Goal: Transaction & Acquisition: Purchase product/service

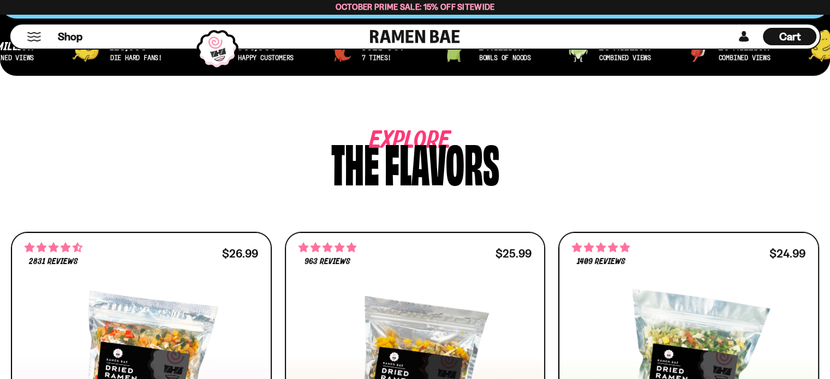
scroll to position [218, 0]
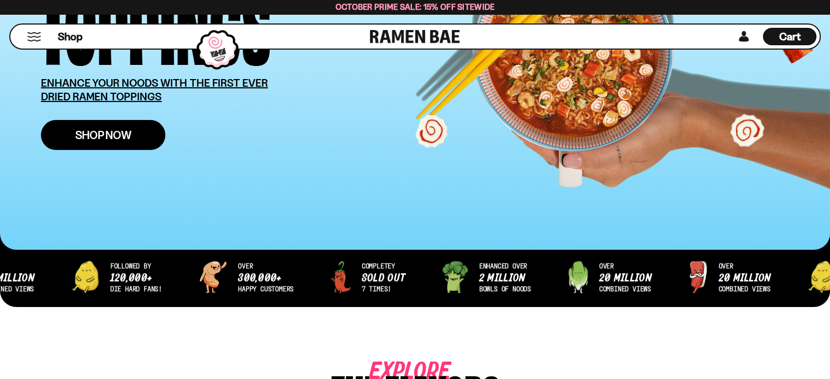
click at [111, 135] on span "Shop Now" at bounding box center [103, 134] width 56 height 11
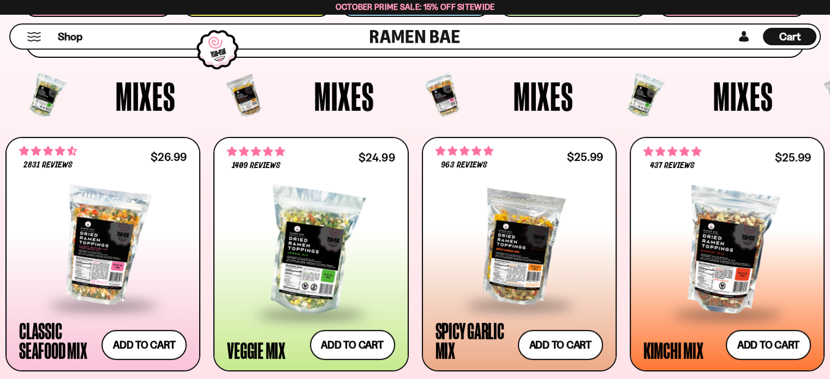
scroll to position [382, 0]
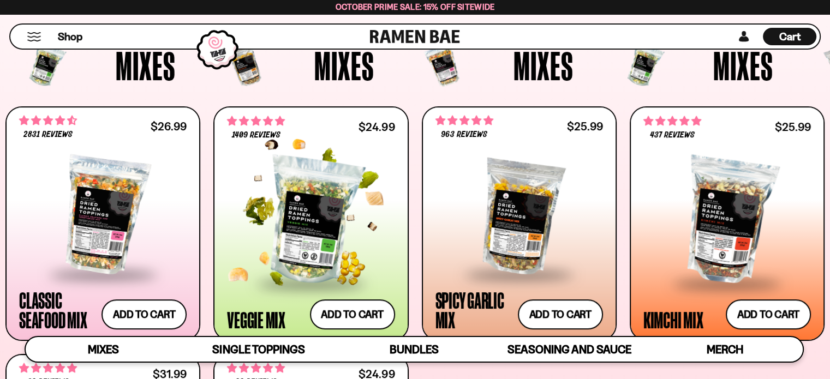
click at [318, 216] on div at bounding box center [311, 221] width 168 height 124
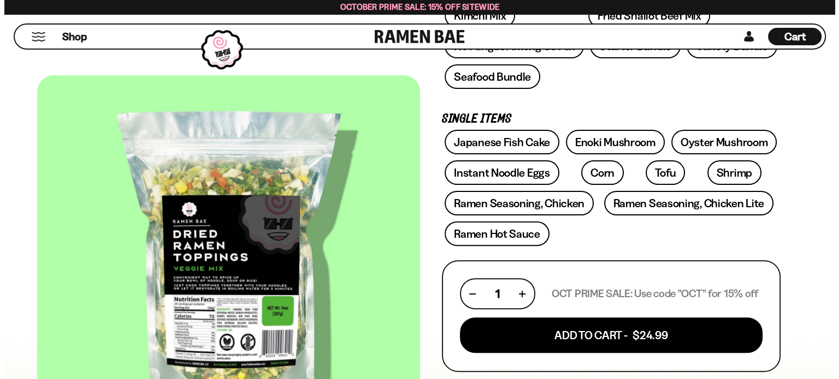
scroll to position [382, 0]
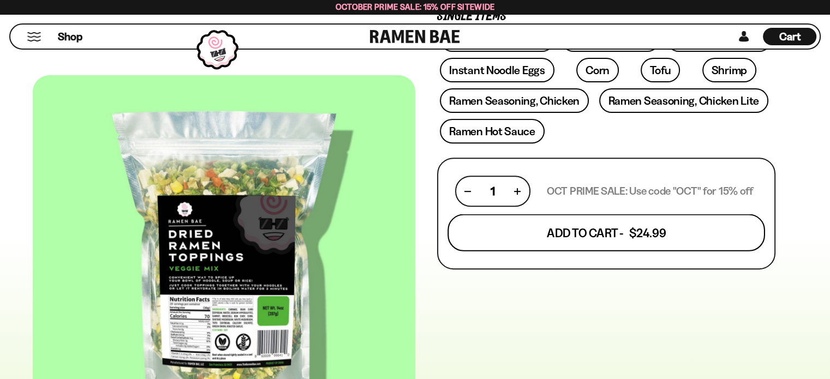
click at [598, 233] on button "Add To Cart - $24.99" at bounding box center [607, 233] width 318 height 37
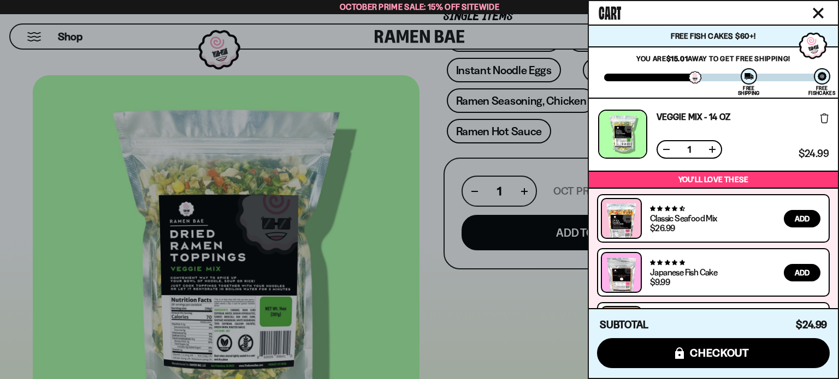
scroll to position [47, 0]
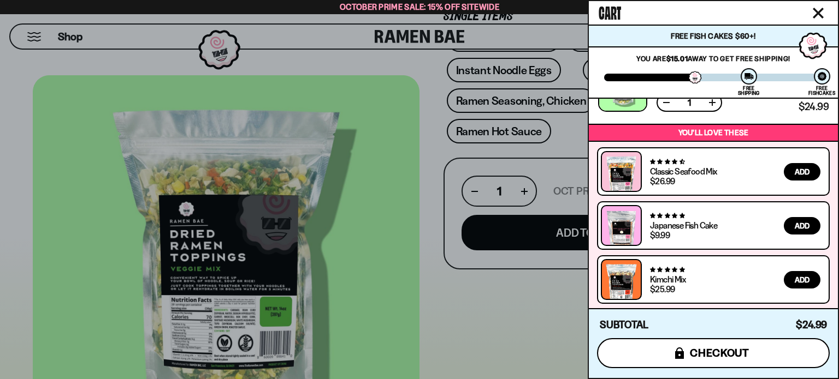
click at [710, 354] on span "checkout" at bounding box center [719, 353] width 60 height 12
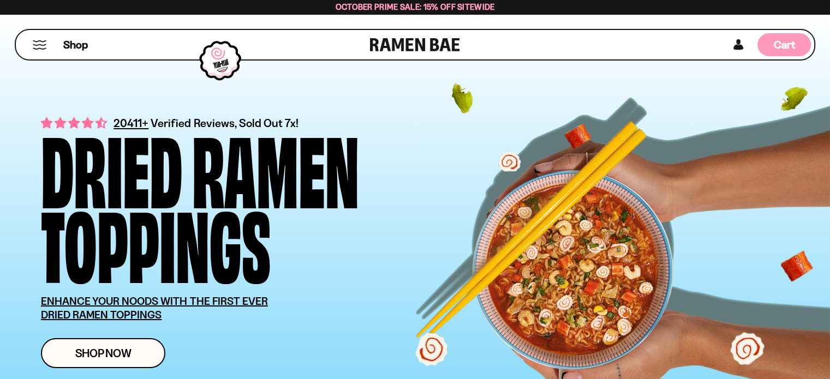
click at [768, 44] on div "Cart D0381C2F-513E-4F90-8A41-6F0A75DCBAAA" at bounding box center [784, 44] width 53 height 23
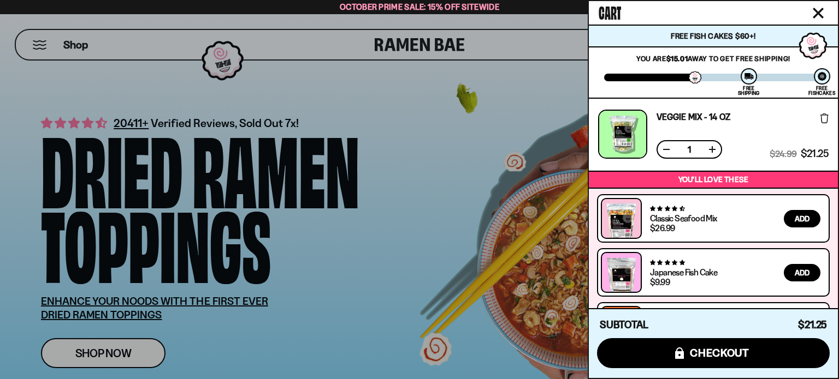
click at [668, 146] on button at bounding box center [666, 149] width 11 height 11
